Goal: Find contact information: Find contact information

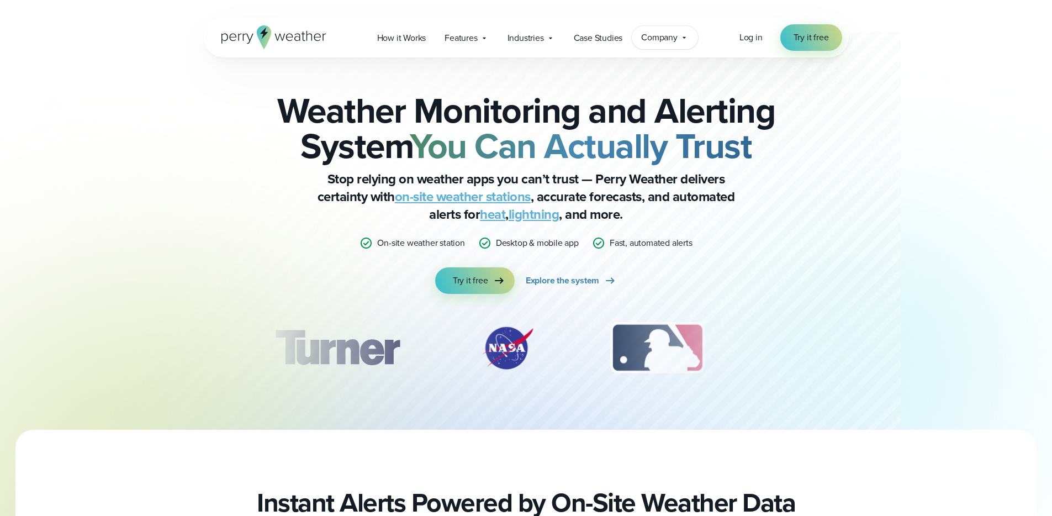
click at [675, 43] on span "Company" at bounding box center [659, 37] width 36 height 13
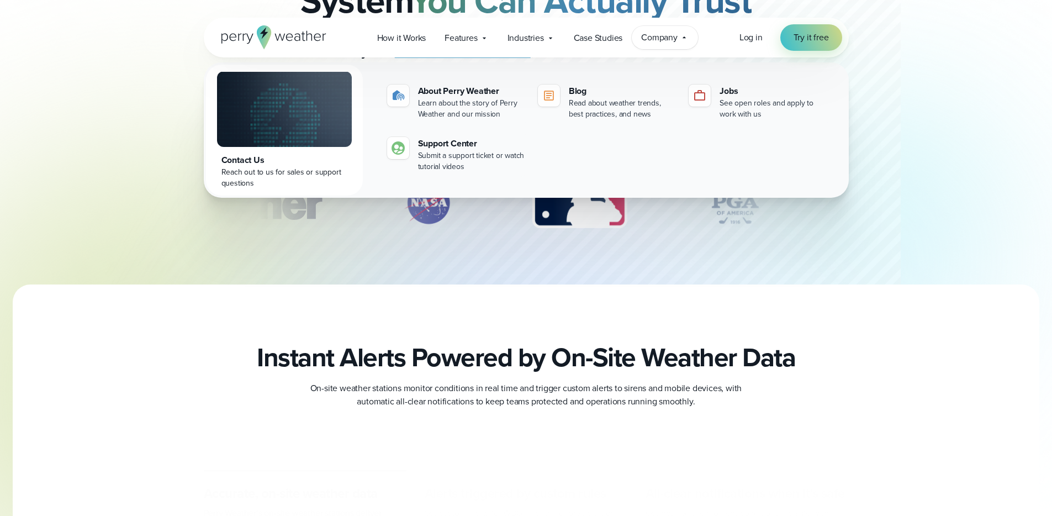
scroll to position [315, 0]
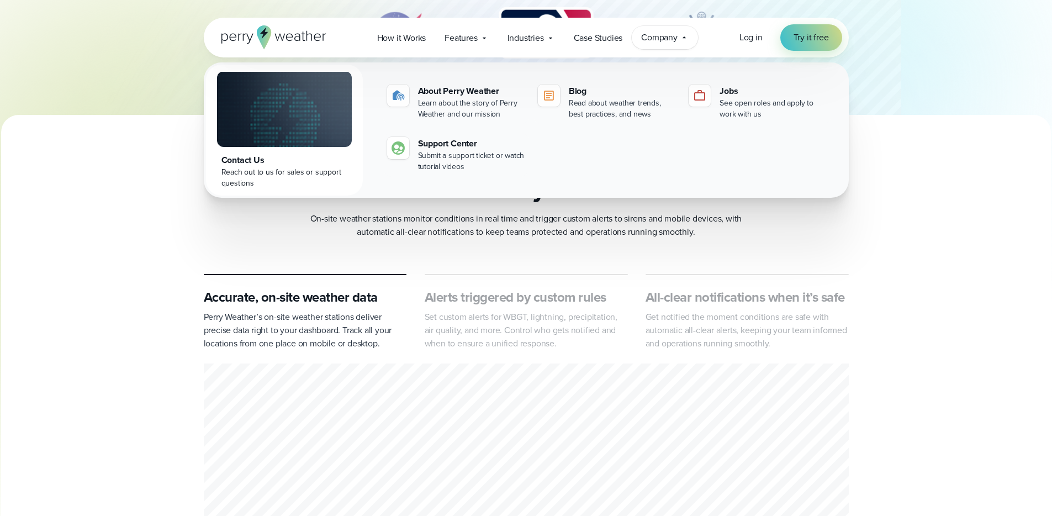
click at [245, 164] on div "Contact Us" at bounding box center [284, 159] width 126 height 13
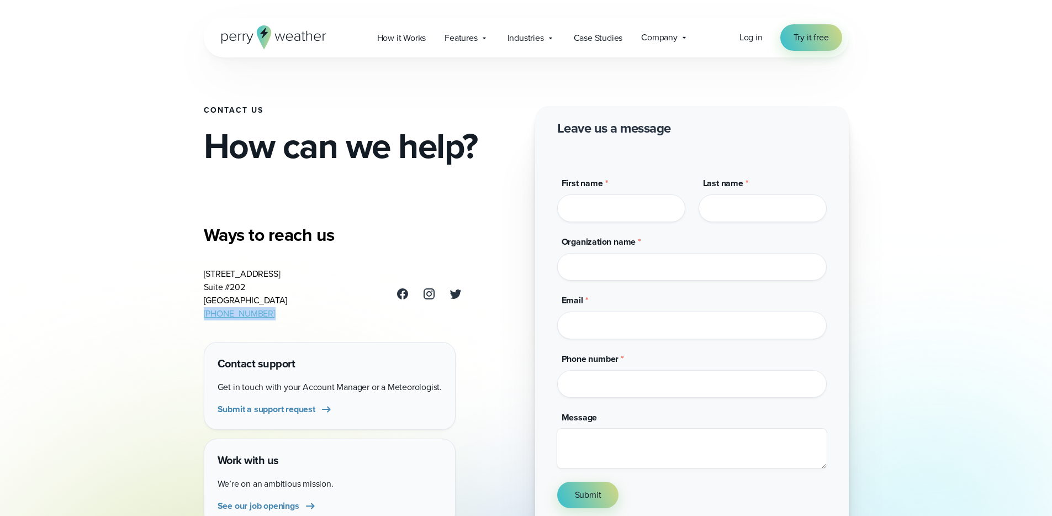
drag, startPoint x: 277, startPoint y: 314, endPoint x: 190, endPoint y: 315, distance: 87.2
click at [190, 315] on div "Contact Us How can we help? Ways to reach us [STREET_ADDRESS] [PHONE_NUMBER] Co…" at bounding box center [526, 265] width 795 height 530
copy link "(469) 546-5082"
